Goal: Check status

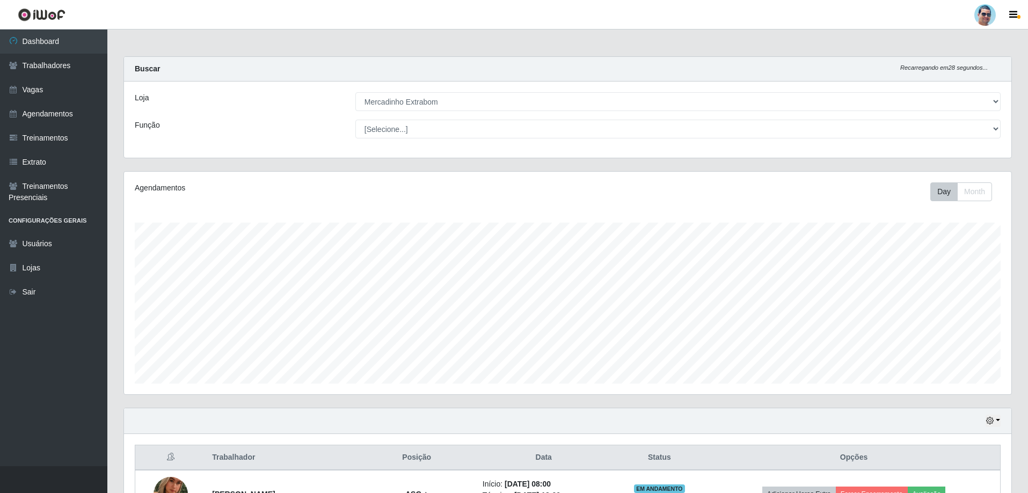
select select "175"
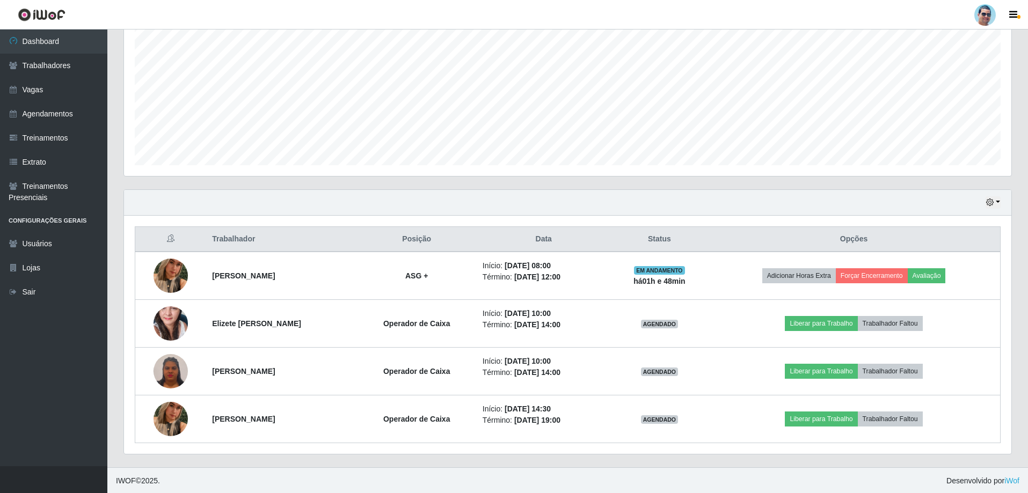
scroll to position [219, 0]
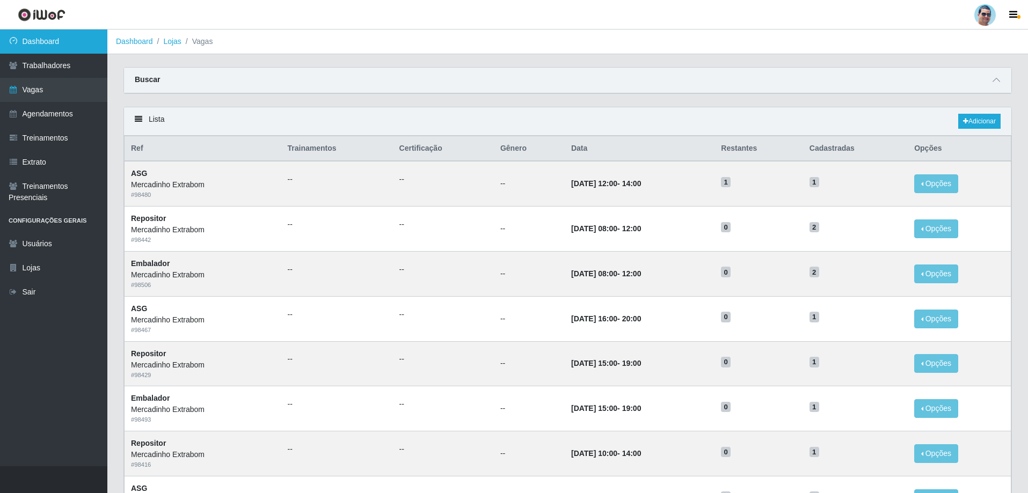
click at [89, 38] on link "Dashboard" at bounding box center [53, 42] width 107 height 24
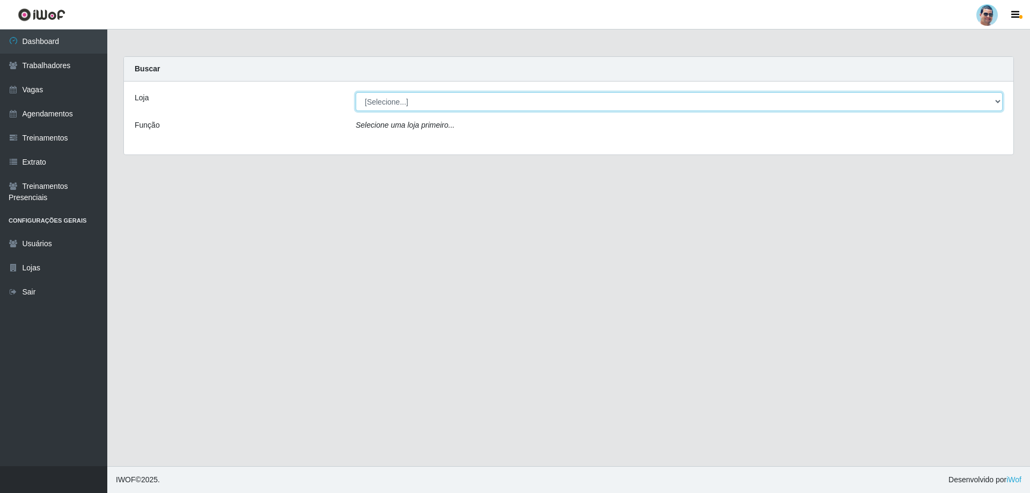
click at [398, 102] on select "[Selecione...] Mercadinho Extrabom" at bounding box center [679, 101] width 647 height 19
select select "175"
click at [356, 92] on select "[Selecione...] Mercadinho Extrabom" at bounding box center [679, 101] width 647 height 19
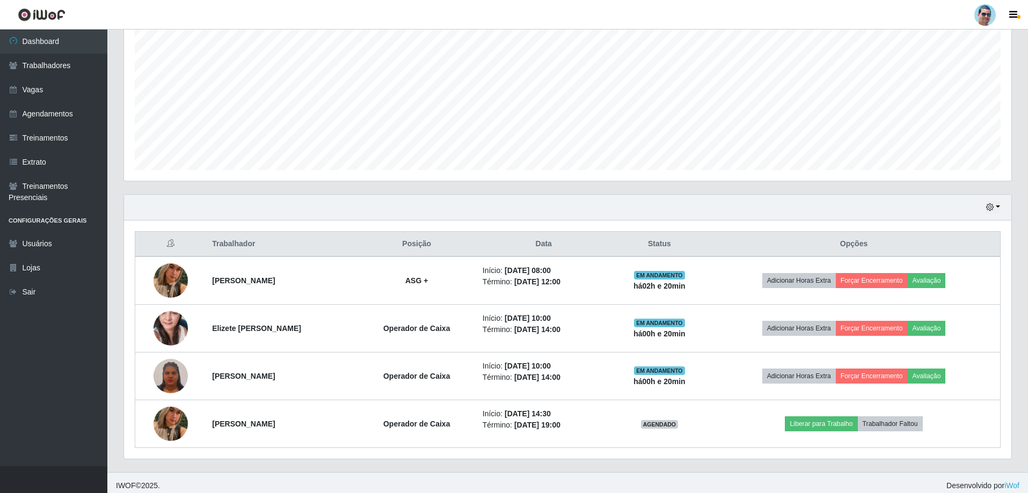
scroll to position [219, 0]
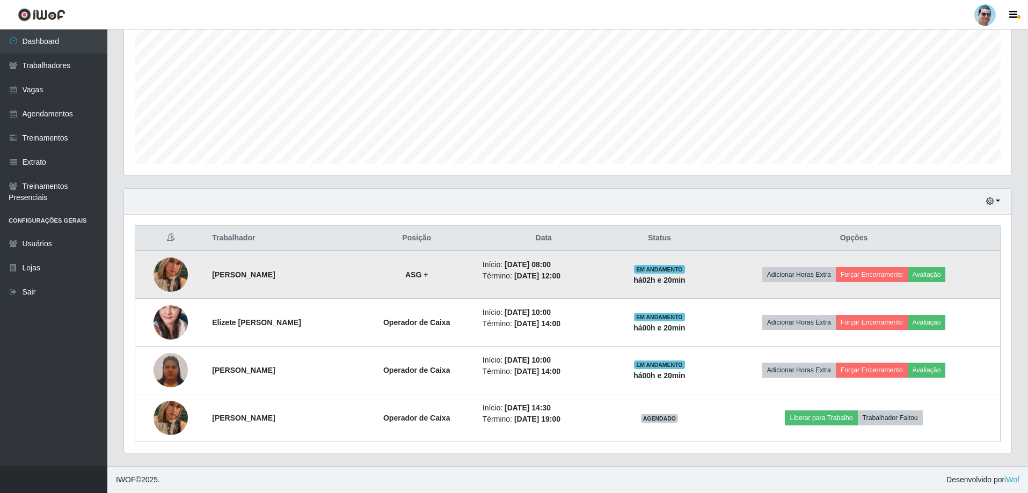
click at [172, 270] on img at bounding box center [170, 274] width 34 height 61
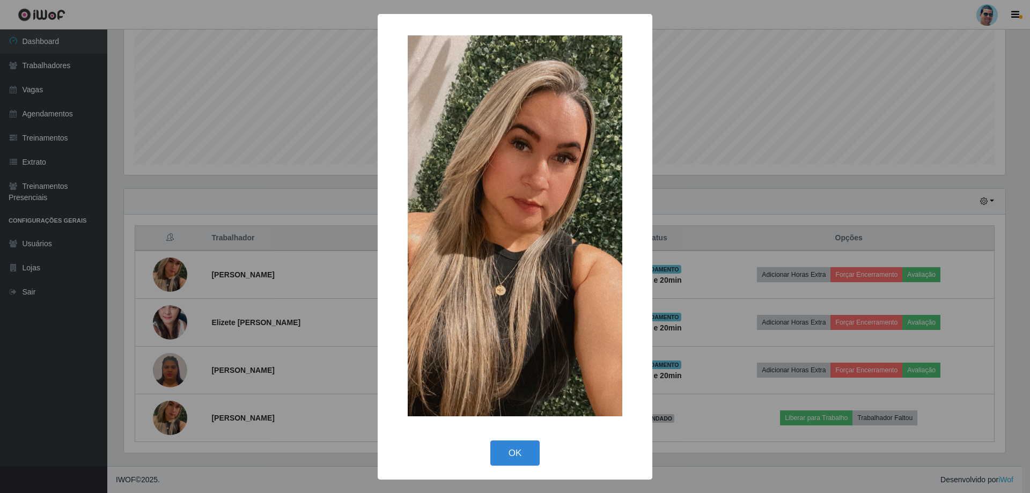
click at [290, 97] on div "× OK Cancel" at bounding box center [515, 246] width 1030 height 493
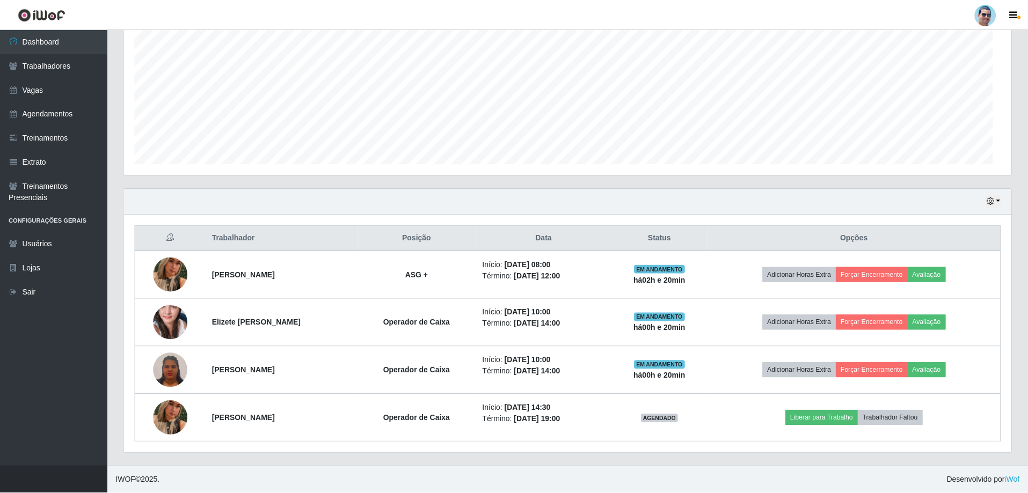
scroll to position [223, 887]
